Goal: Transaction & Acquisition: Book appointment/travel/reservation

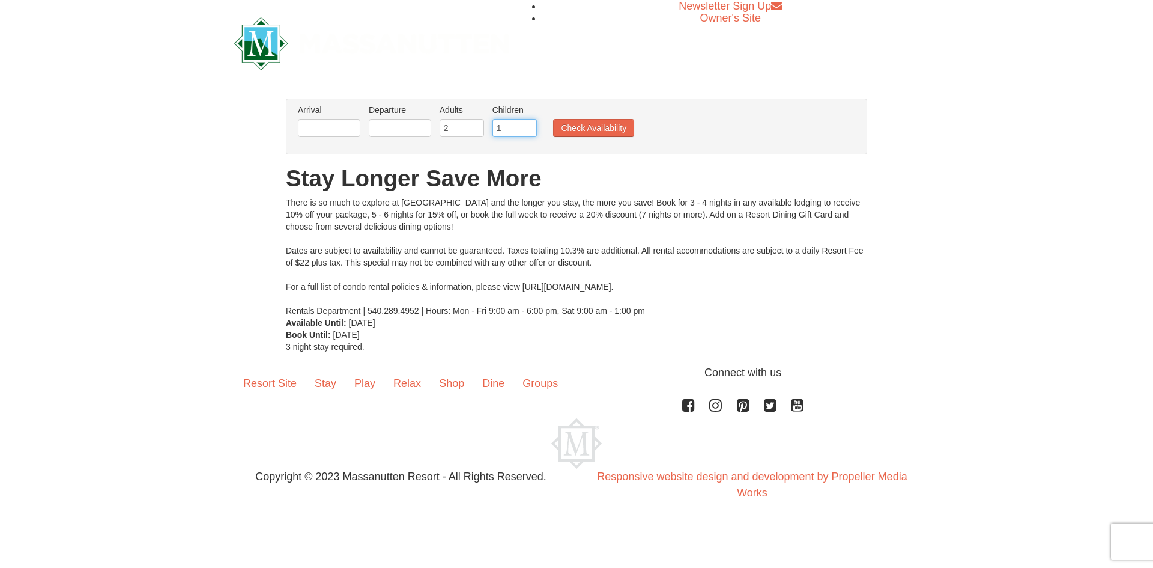
click at [530, 124] on input "1" at bounding box center [514, 128] width 44 height 18
click at [529, 123] on input "2" at bounding box center [514, 128] width 44 height 18
type input "3"
click at [530, 122] on input "3" at bounding box center [514, 128] width 44 height 18
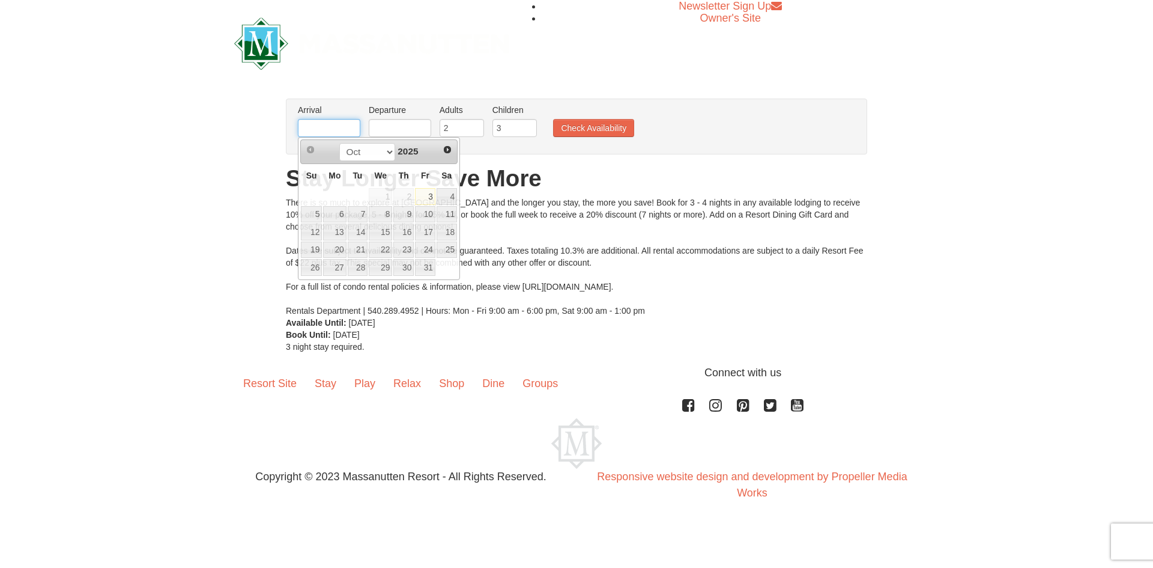
click at [328, 122] on input "text" at bounding box center [329, 128] width 62 height 18
click at [445, 150] on span "Next" at bounding box center [448, 150] width 10 height 10
click at [362, 247] on link "23" at bounding box center [358, 249] width 20 height 17
type input "[DATE]"
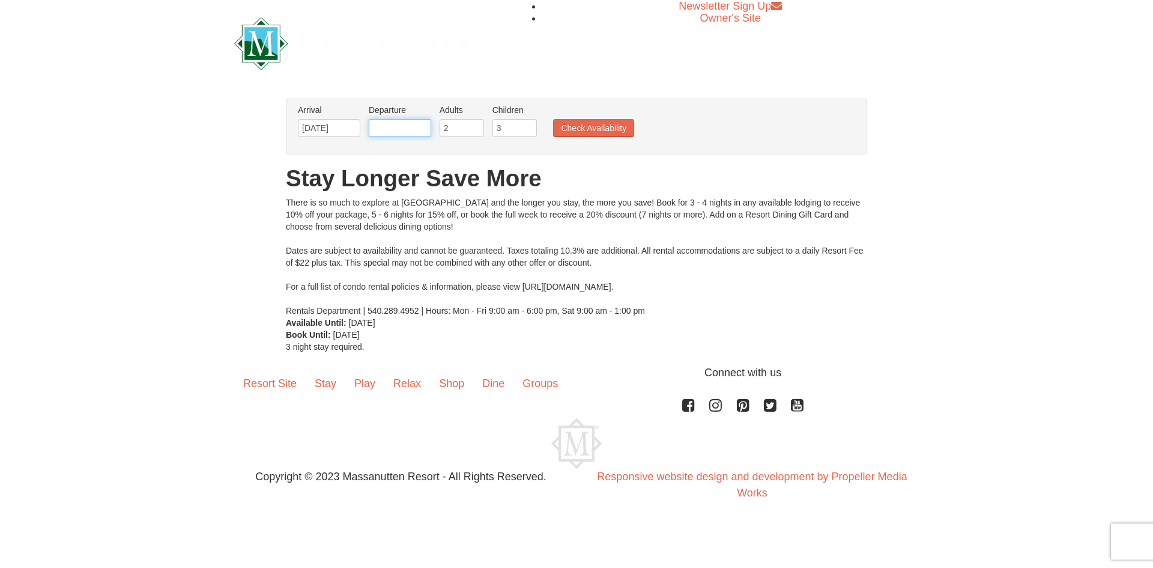
click at [384, 129] on input "text" at bounding box center [400, 128] width 62 height 18
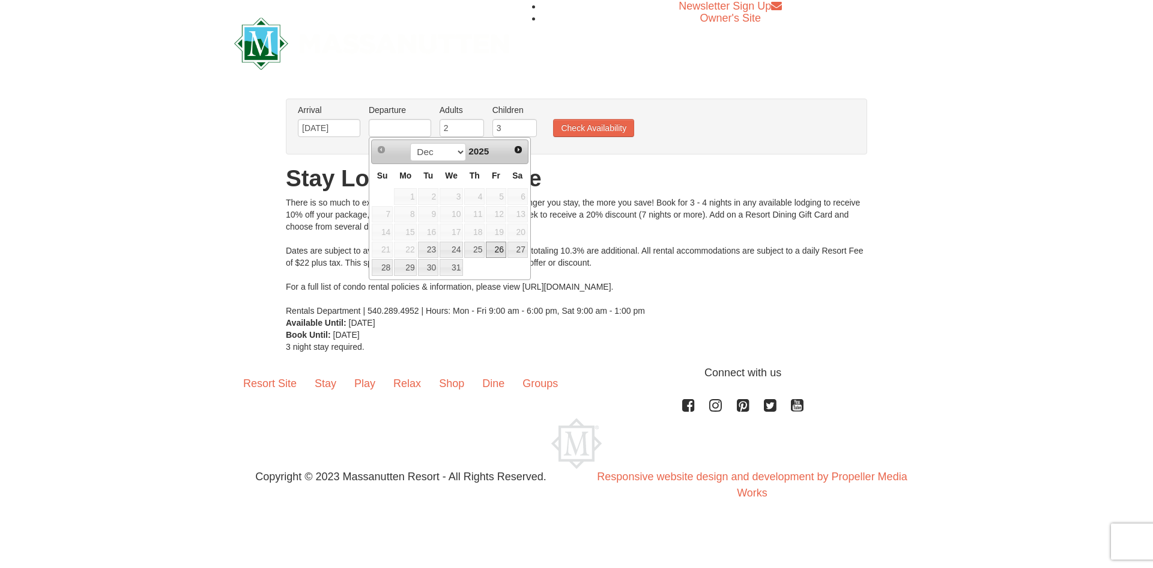
click at [492, 247] on link "26" at bounding box center [496, 249] width 20 height 17
type input "[DATE]"
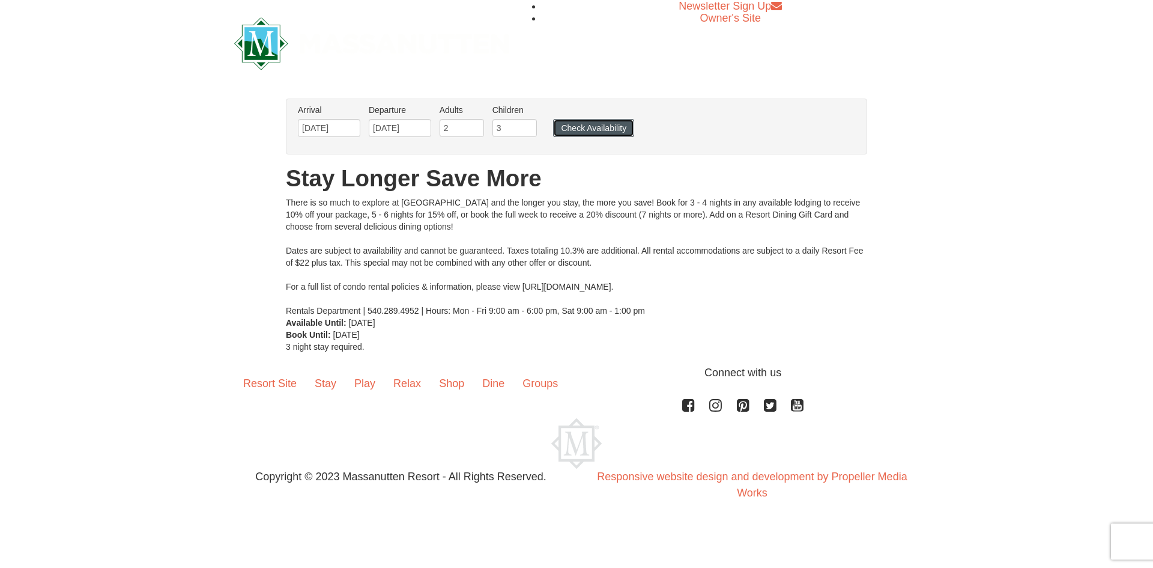
click at [609, 127] on button "Check Availability" at bounding box center [593, 128] width 81 height 18
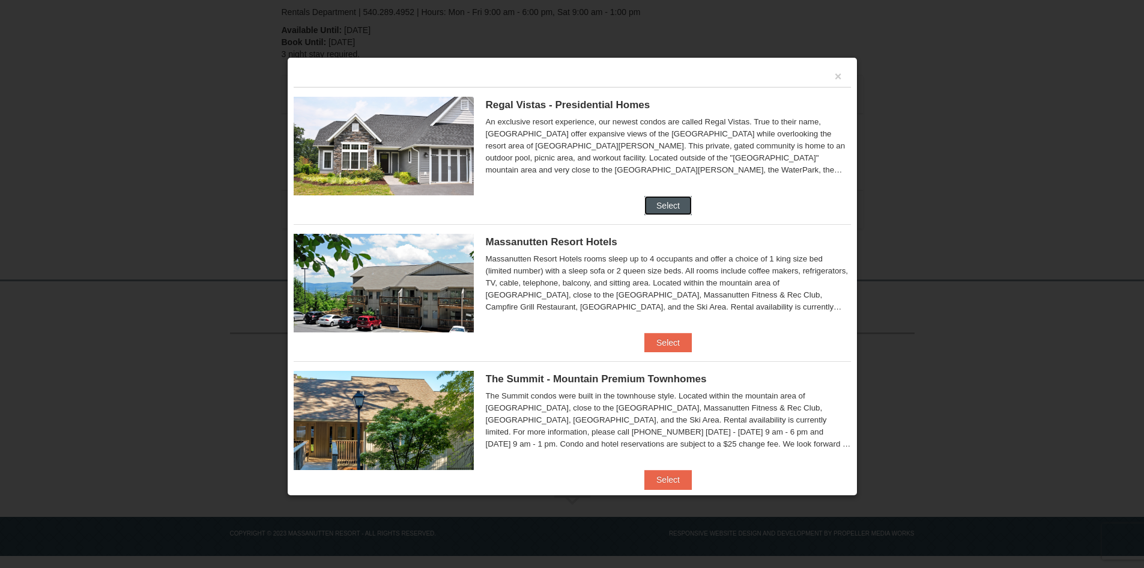
click at [653, 201] on button "Select" at bounding box center [667, 205] width 47 height 19
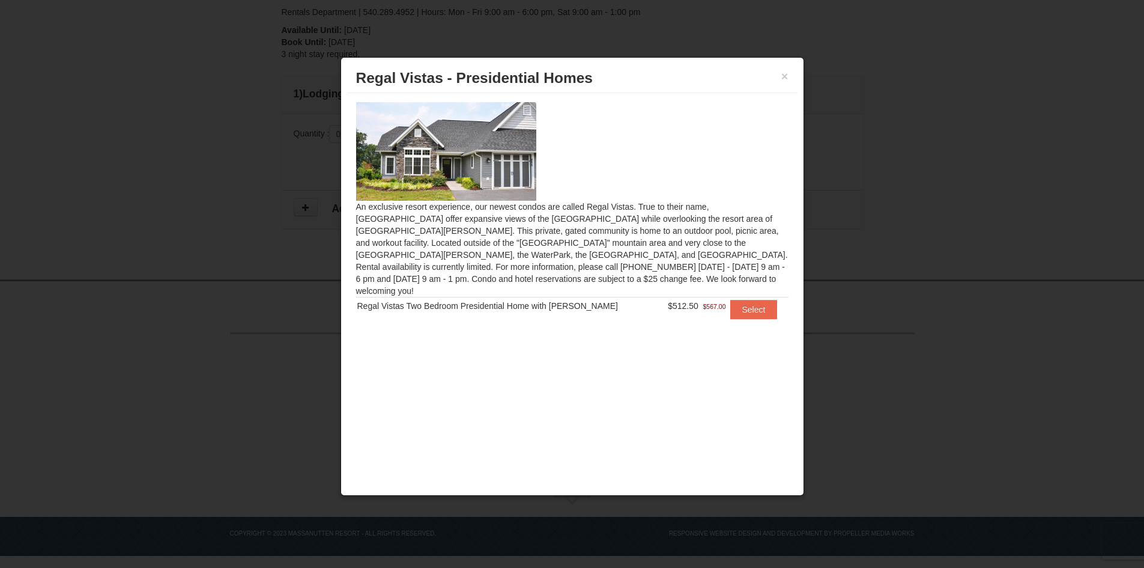
click at [780, 76] on h3 "Regal Vistas - Presidential Homes" at bounding box center [572, 78] width 432 height 18
click at [784, 73] on button "×" at bounding box center [784, 76] width 7 height 12
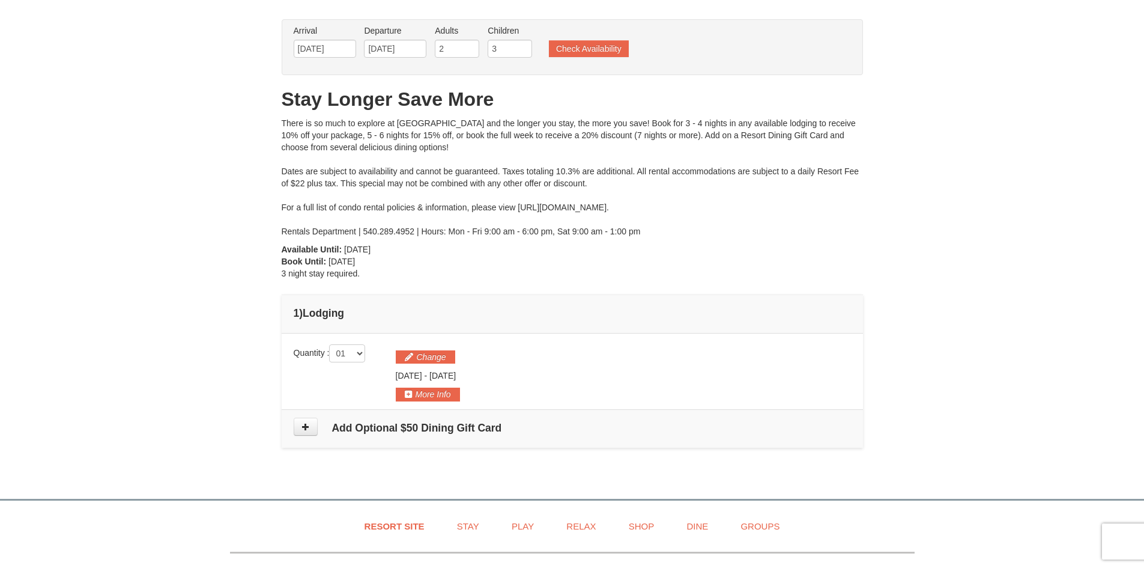
scroll to position [29, 0]
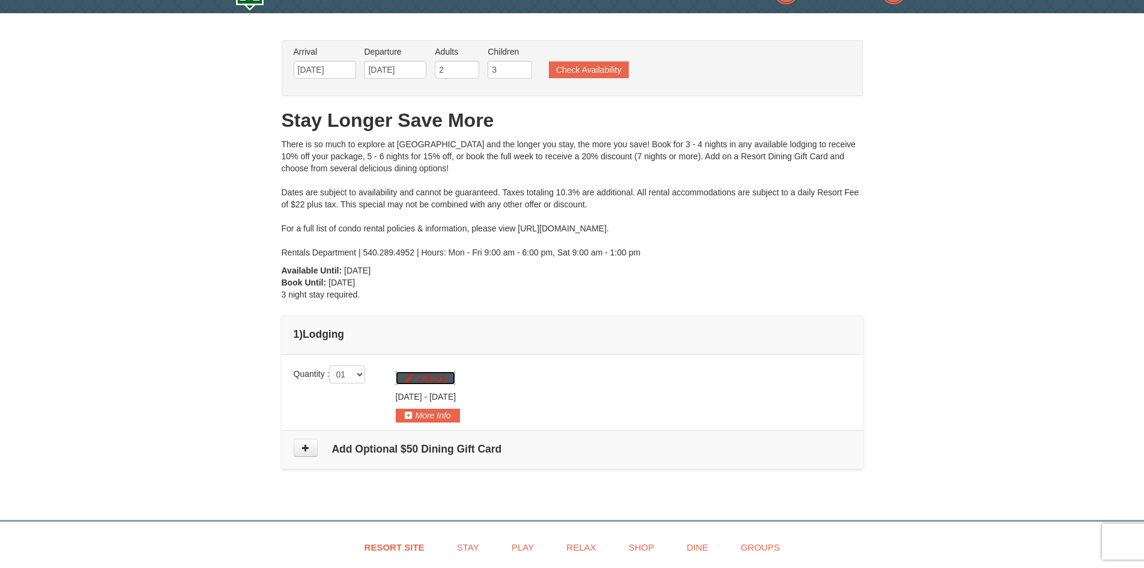
click at [419, 375] on button "Change" at bounding box center [425, 377] width 59 height 13
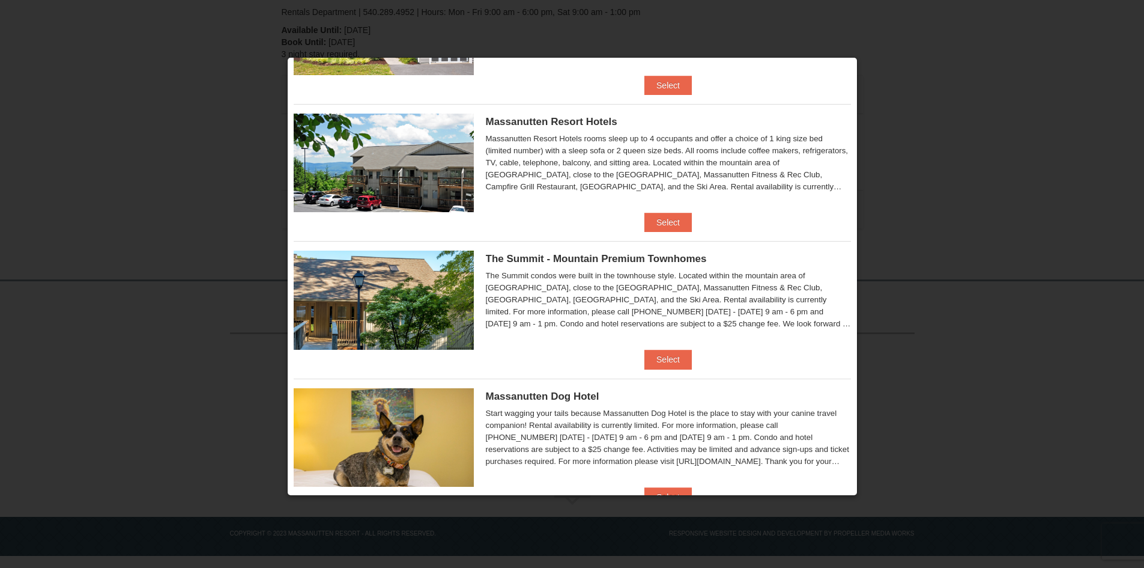
scroll to position [98, 0]
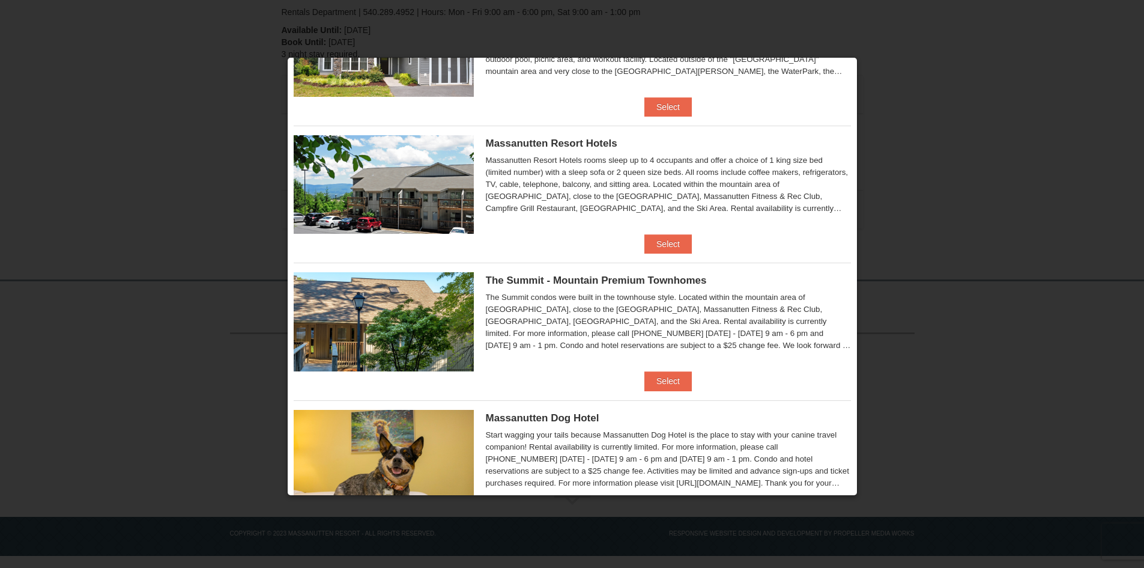
click at [355, 334] on img at bounding box center [384, 321] width 180 height 98
click at [661, 380] on button "Select" at bounding box center [667, 380] width 47 height 19
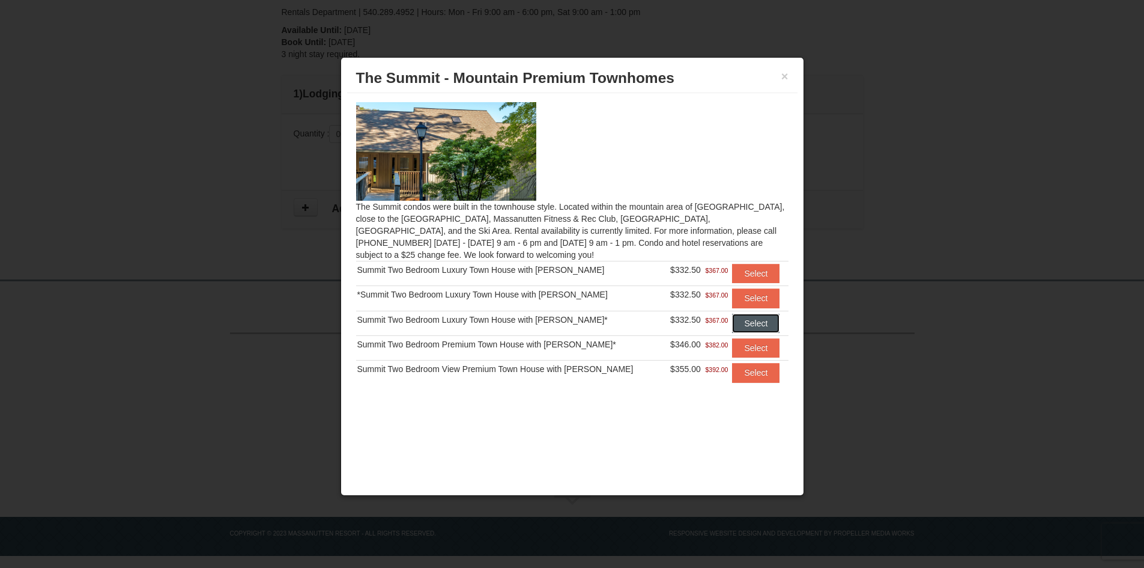
click at [740, 320] on button "Select" at bounding box center [755, 323] width 47 height 19
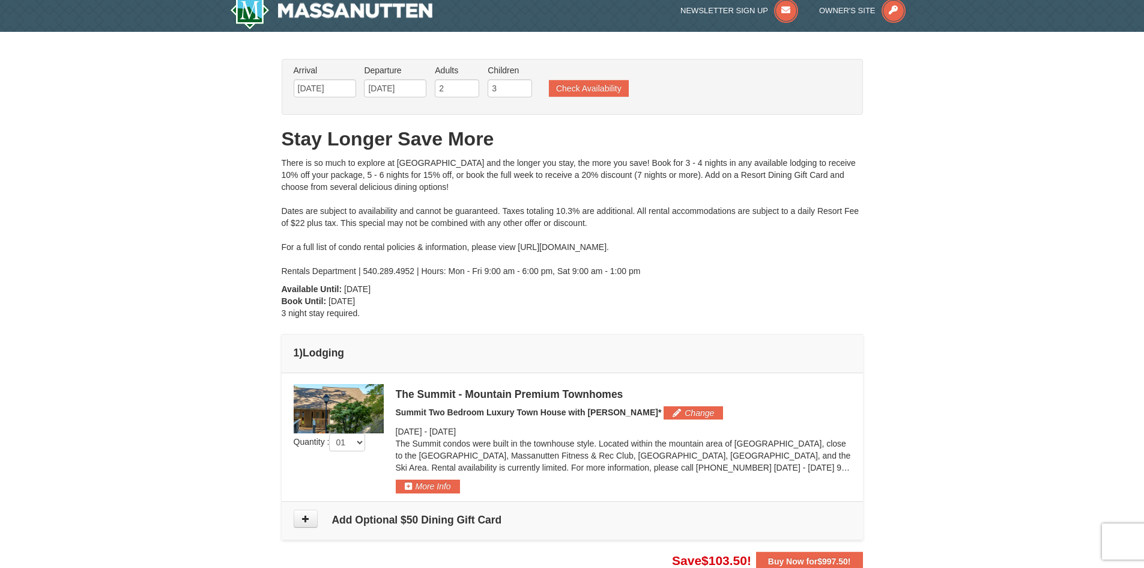
scroll to position [0, 0]
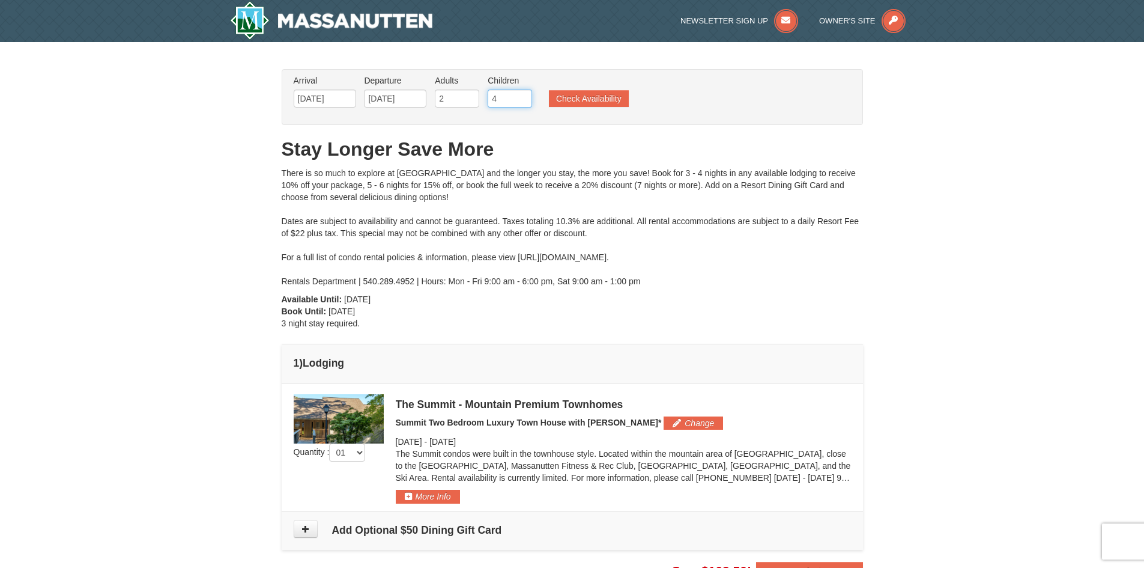
click at [522, 93] on input "4" at bounding box center [510, 98] width 44 height 18
type input "5"
click at [522, 93] on input "5" at bounding box center [510, 98] width 44 height 18
click at [578, 98] on button "Check Availability" at bounding box center [589, 98] width 80 height 17
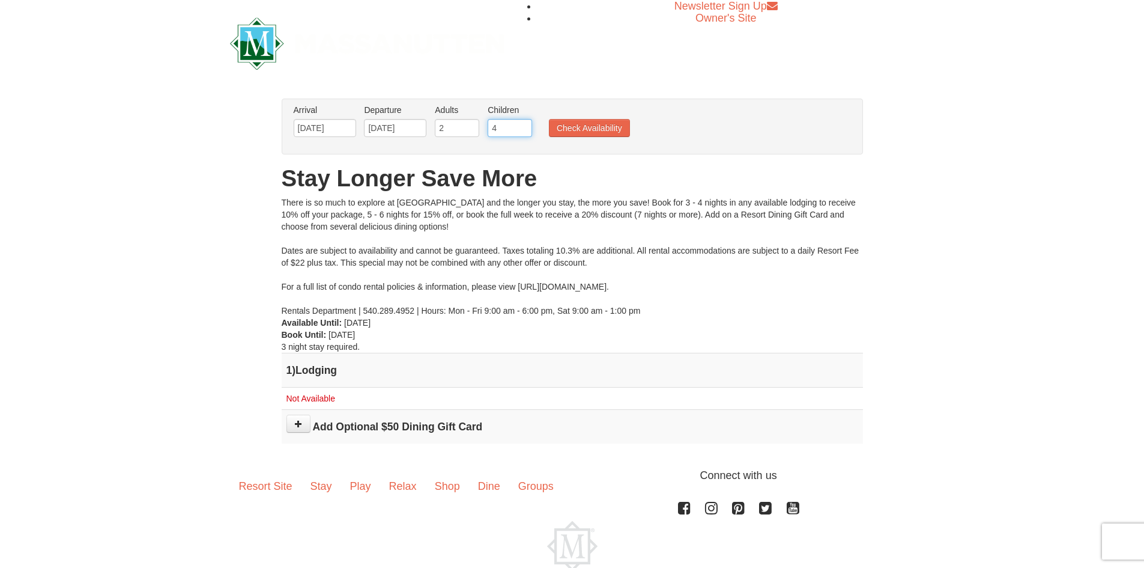
type input "4"
click at [523, 130] on input "4" at bounding box center [510, 128] width 44 height 18
click at [571, 130] on button "Check Availability" at bounding box center [589, 128] width 81 height 18
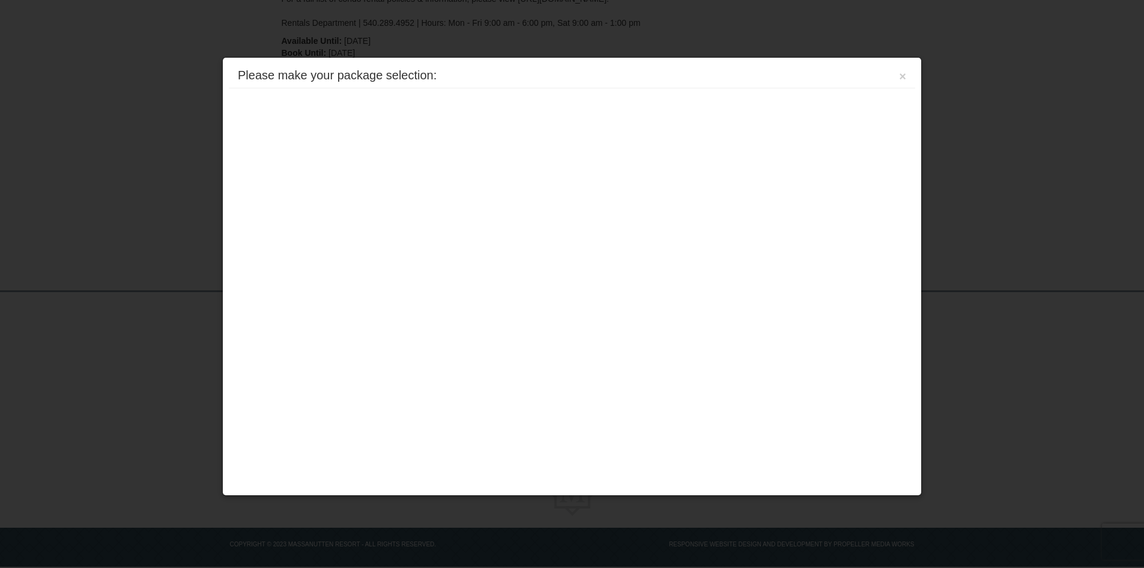
scroll to position [269, 0]
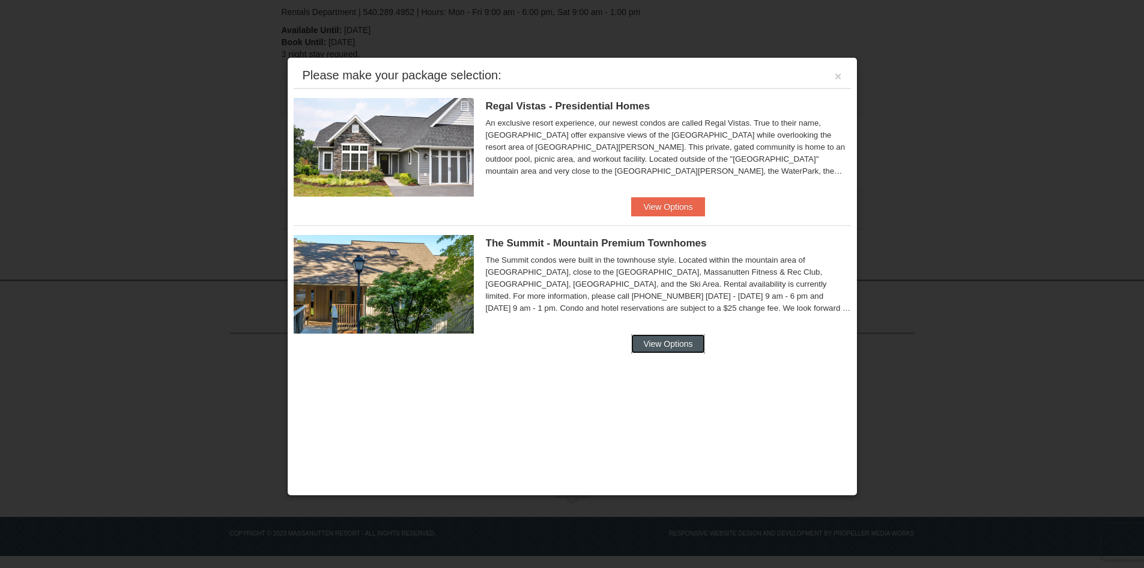
click at [638, 341] on button "View Options" at bounding box center [667, 343] width 73 height 19
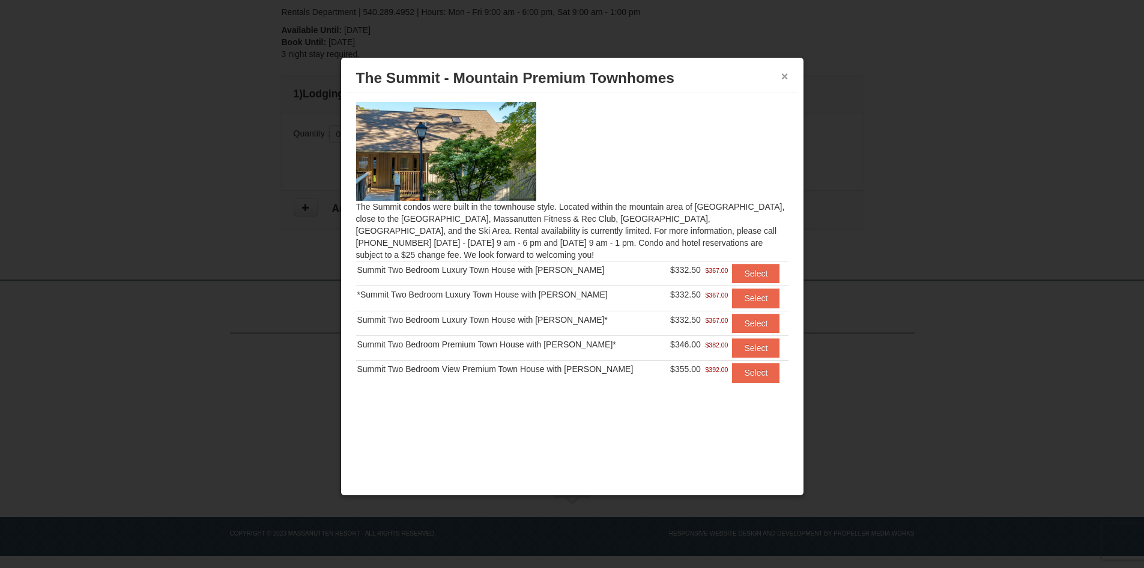
click at [787, 73] on button "×" at bounding box center [784, 76] width 7 height 12
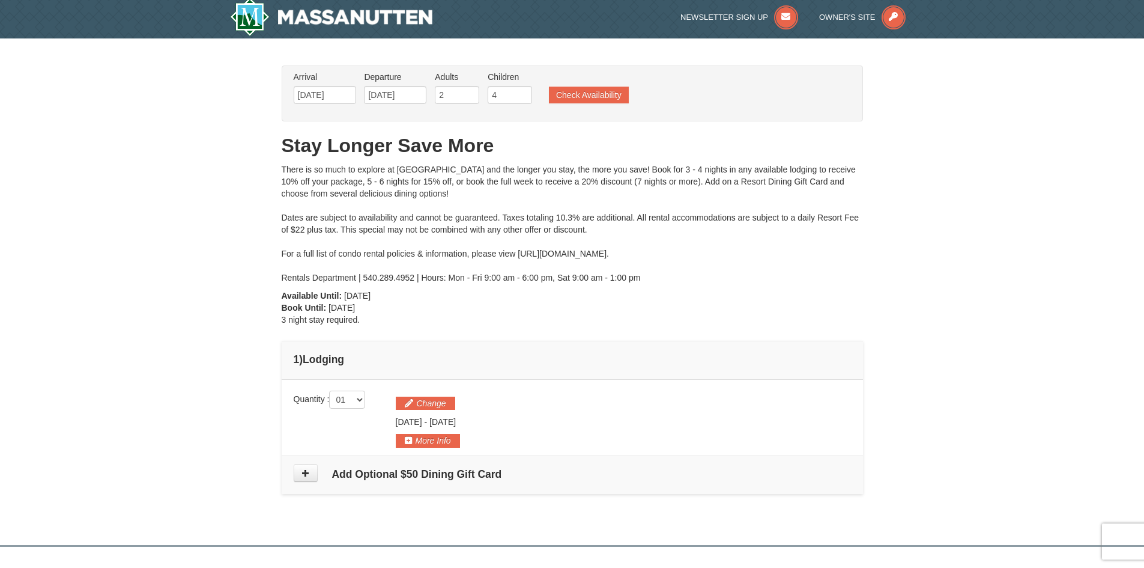
scroll to position [0, 0]
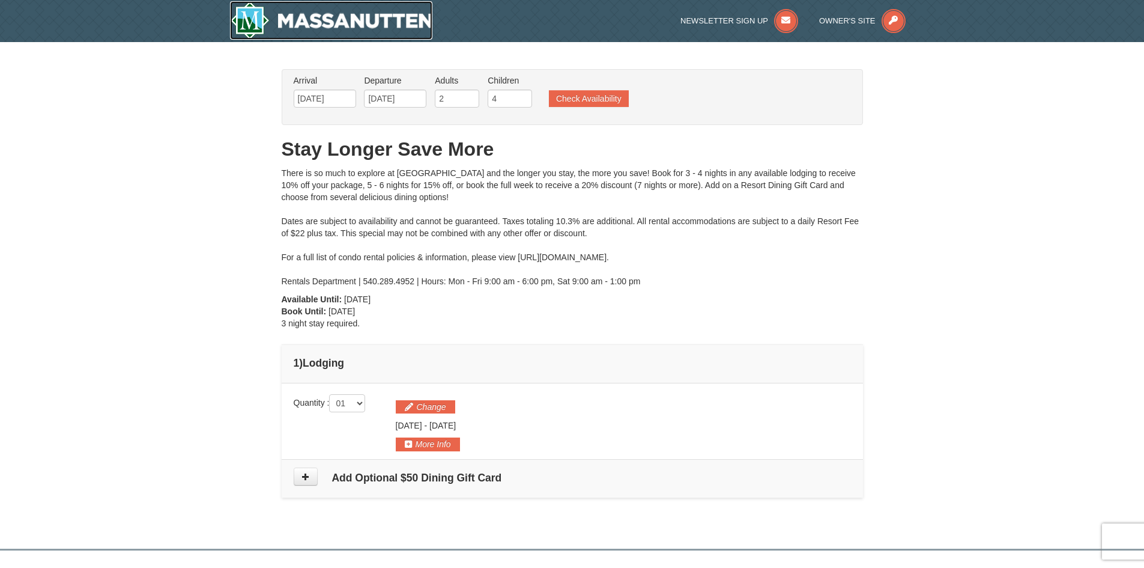
click at [344, 18] on img at bounding box center [331, 20] width 203 height 38
